Goal: Navigation & Orientation: Find specific page/section

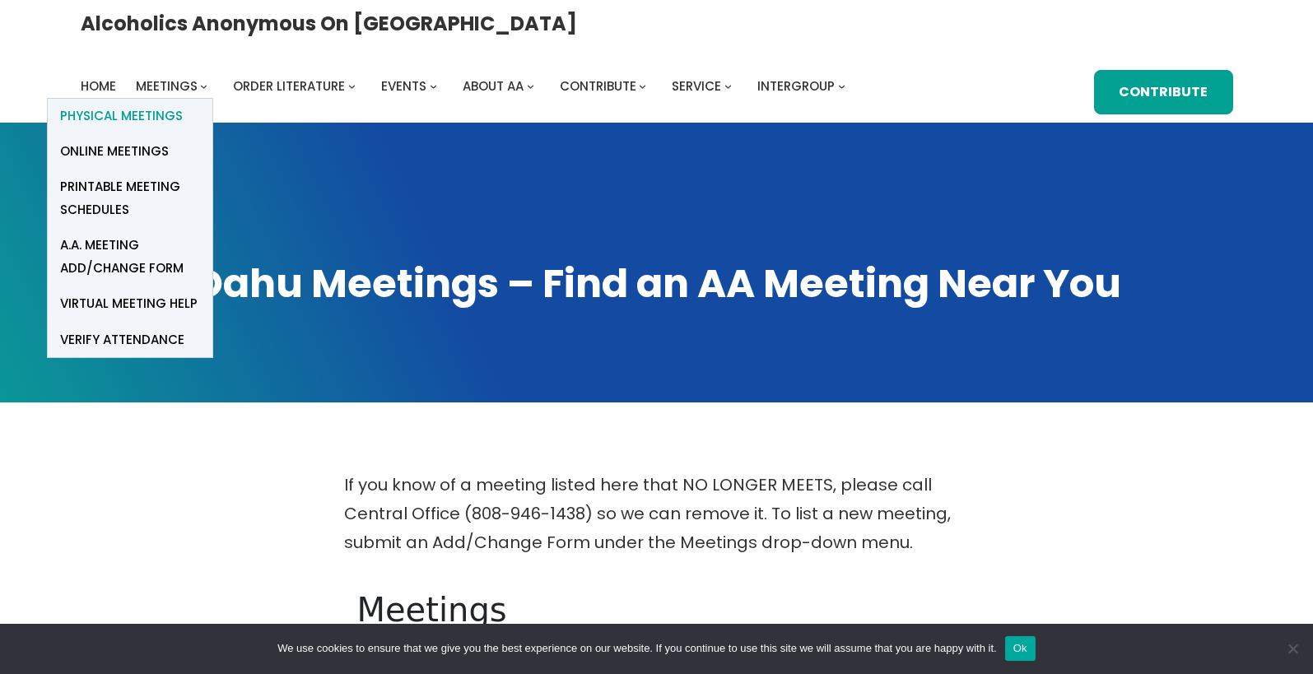
click at [183, 105] on span "Physical Meetings" at bounding box center [121, 116] width 123 height 23
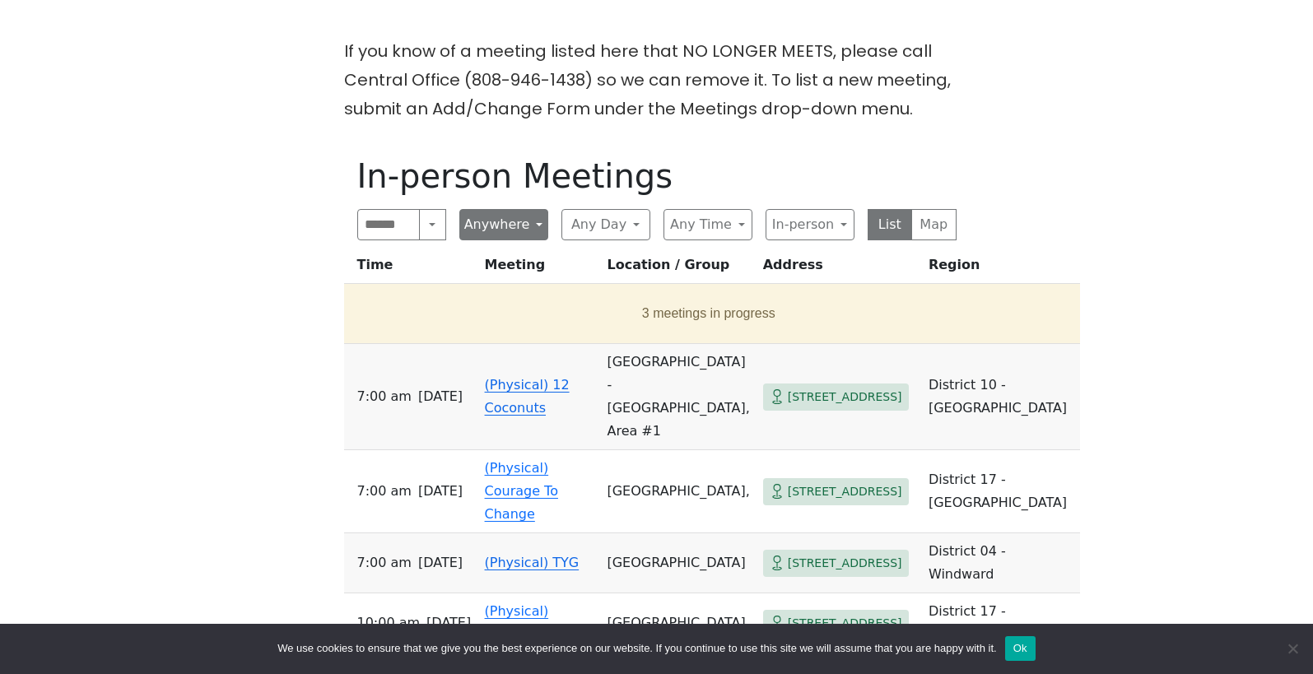
scroll to position [441, 0]
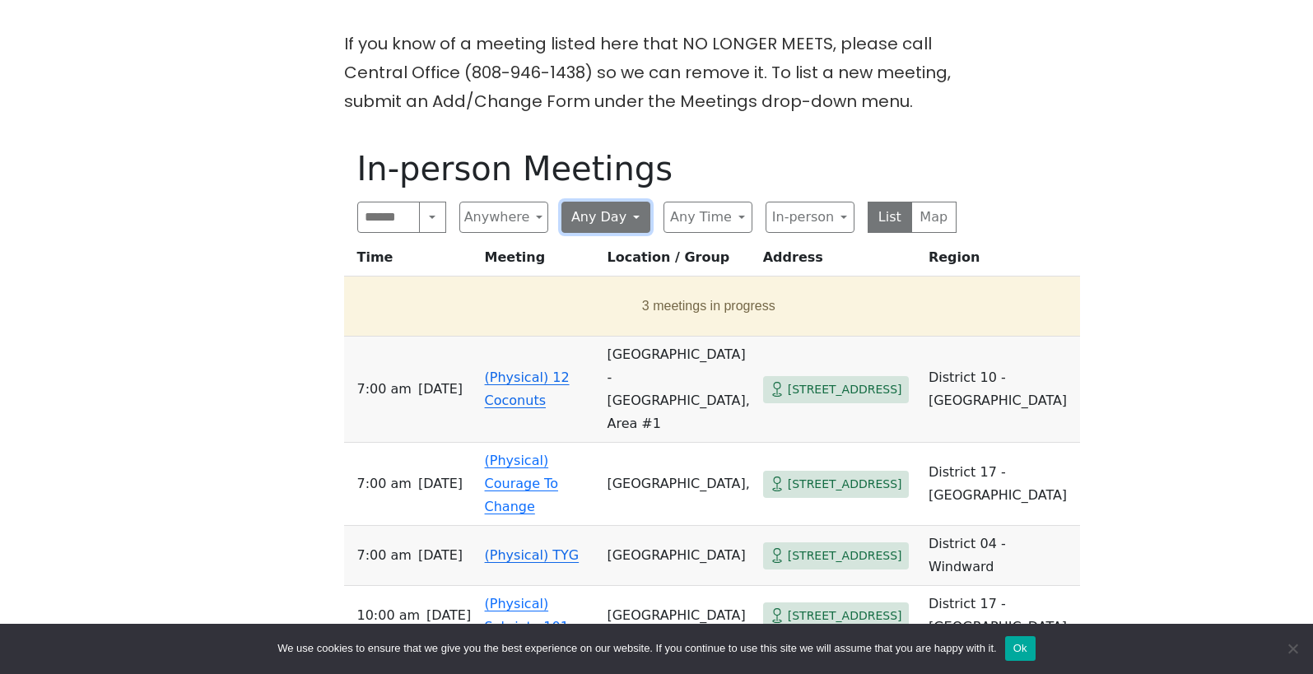
click at [593, 224] on button "Any Day" at bounding box center [605, 217] width 89 height 31
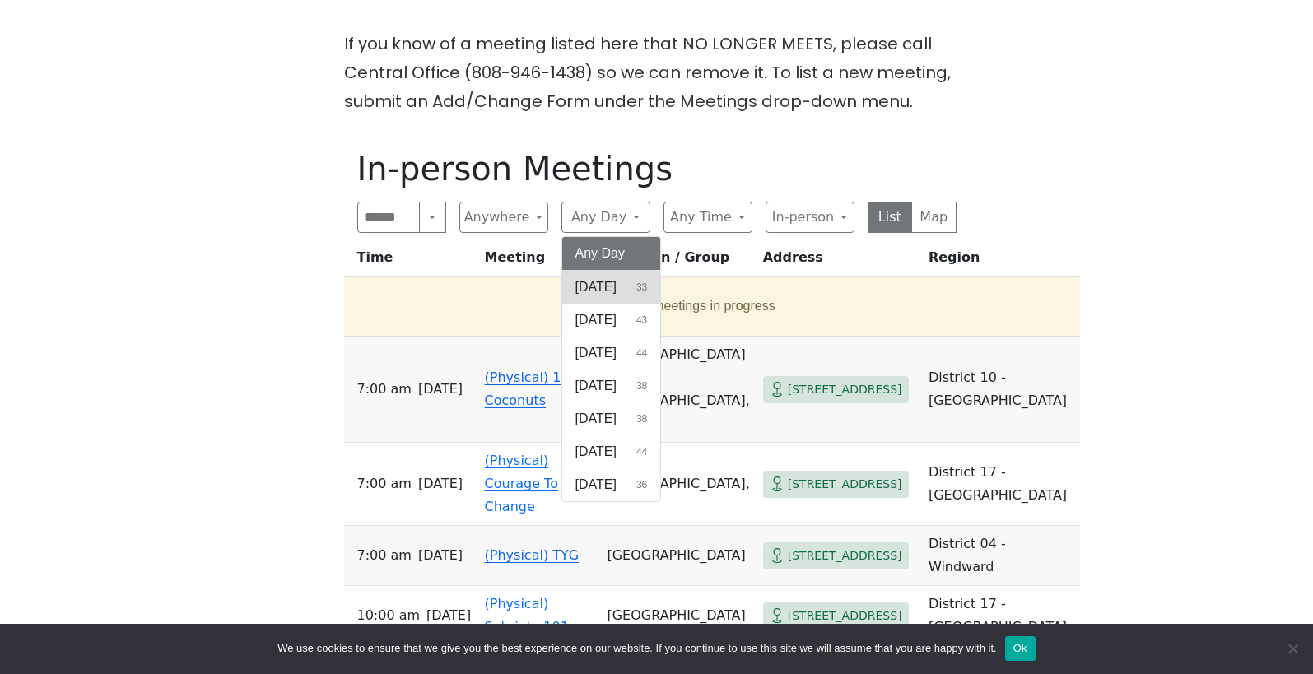
click at [608, 291] on span "Sunday" at bounding box center [595, 287] width 41 height 20
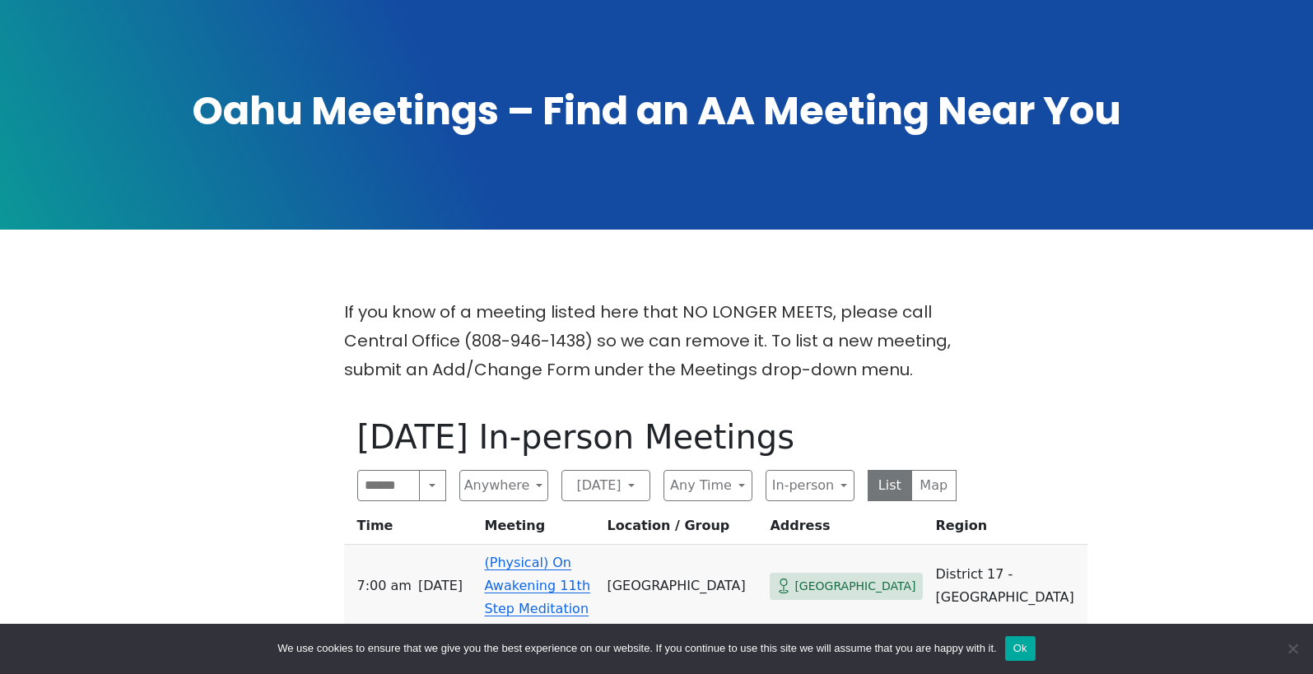
scroll to position [141, 0]
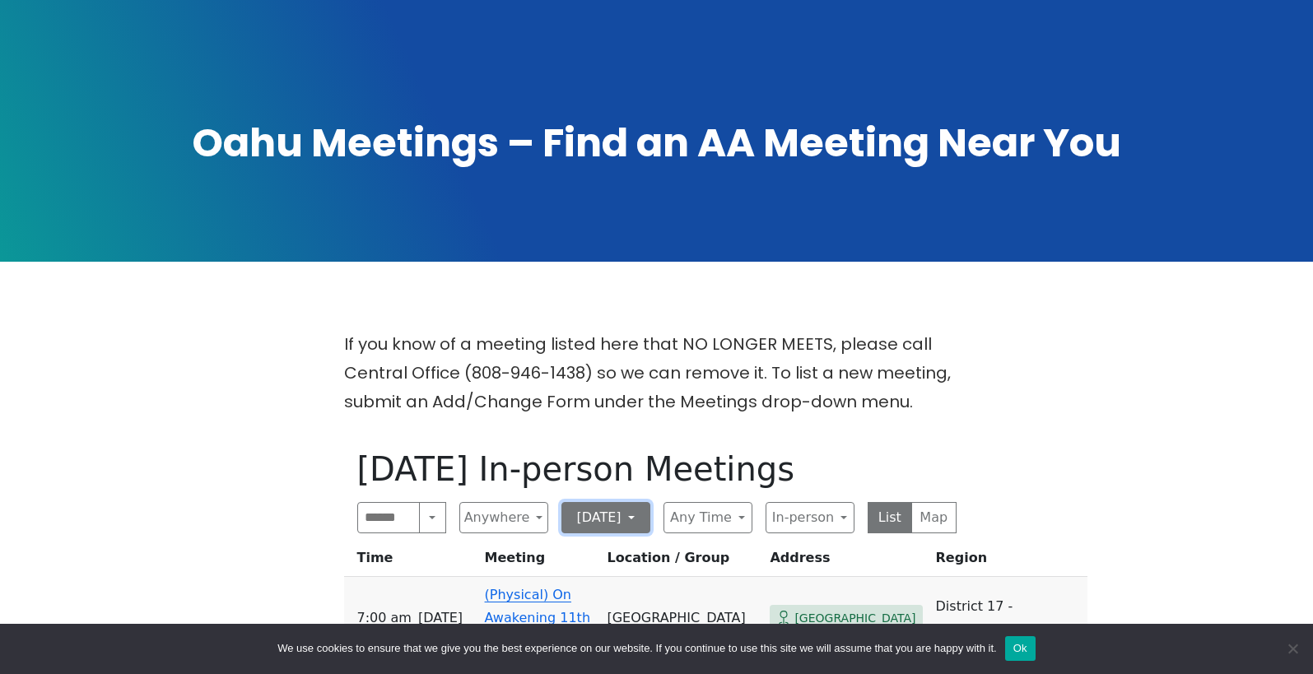
click at [639, 515] on button "[DATE]" at bounding box center [605, 517] width 89 height 31
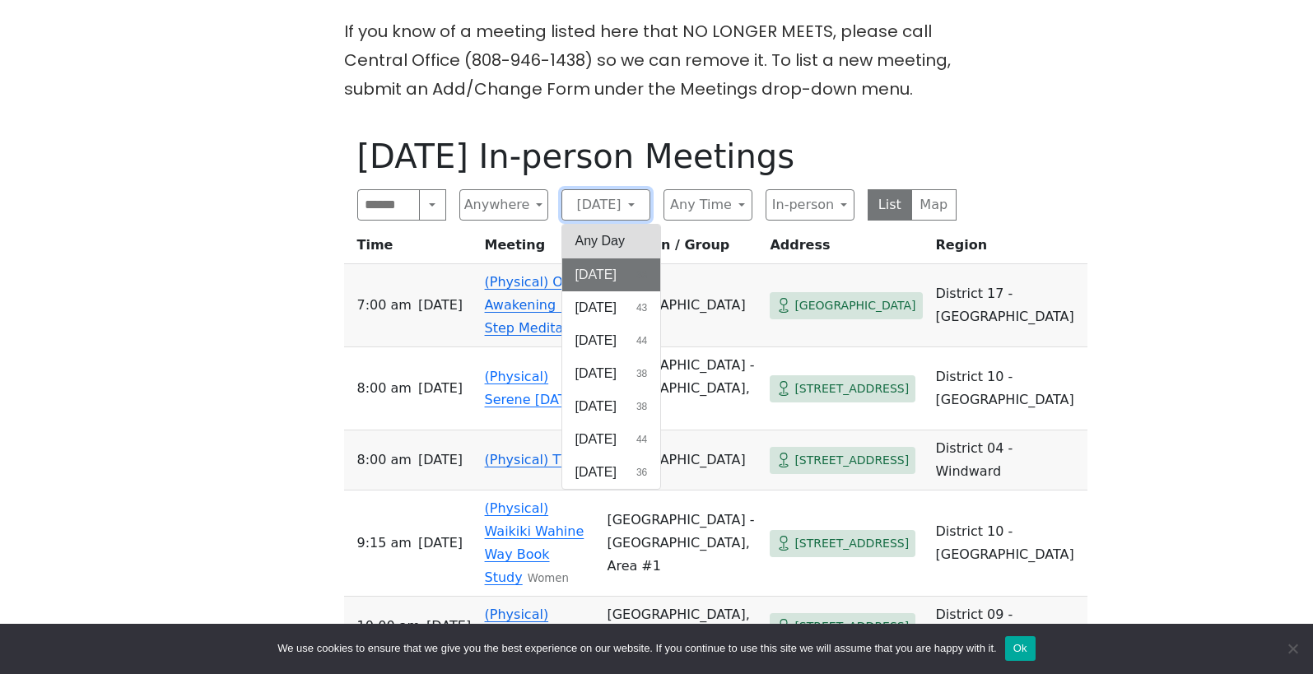
scroll to position [466, 0]
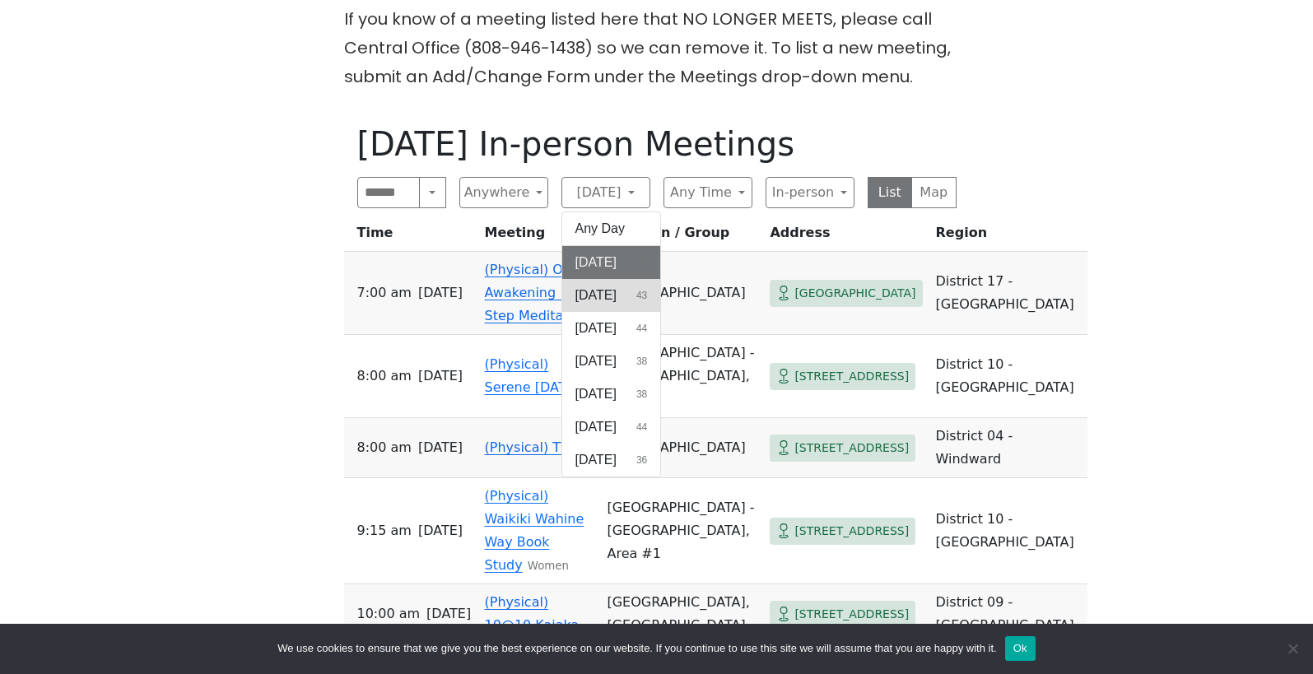
click at [607, 295] on span "[DATE]" at bounding box center [595, 296] width 41 height 20
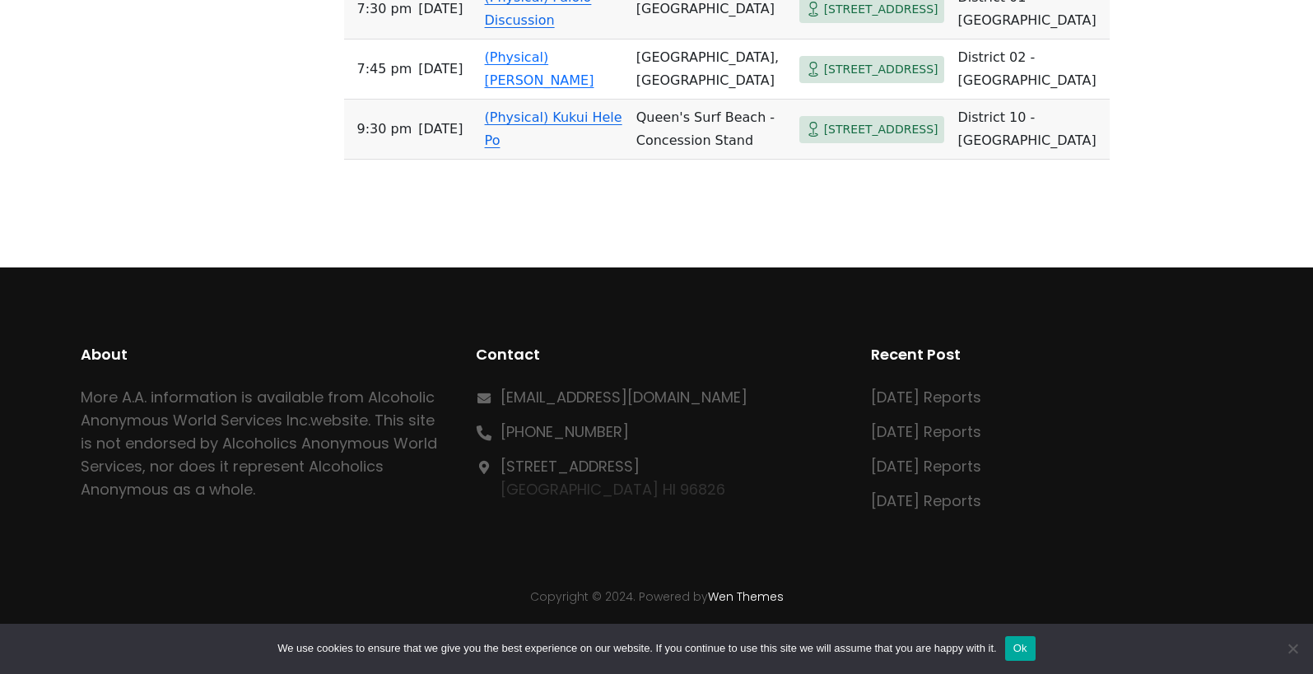
scroll to position [2663, 0]
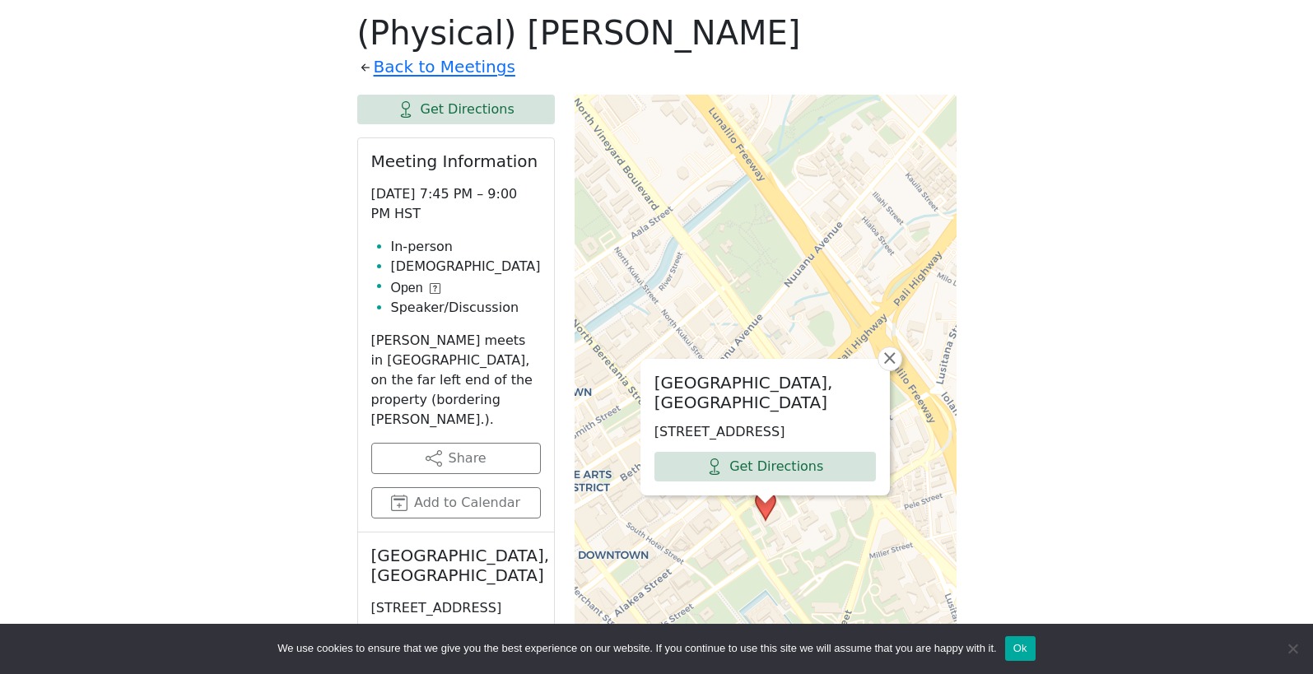
scroll to position [577, 0]
